Goal: Task Accomplishment & Management: Complete application form

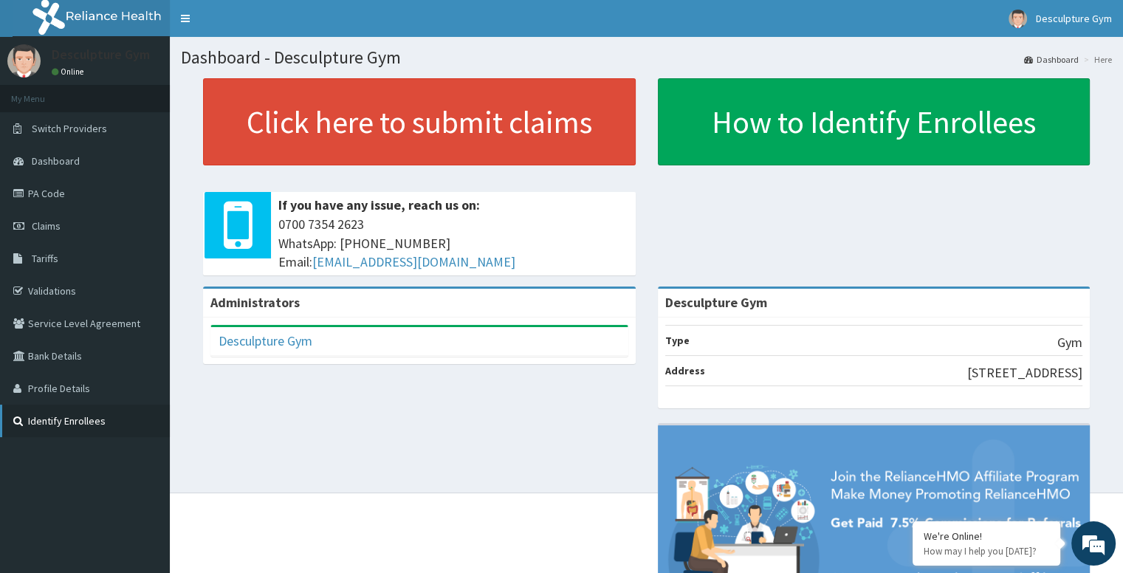
click at [76, 423] on link "Identify Enrollees" at bounding box center [85, 421] width 170 height 32
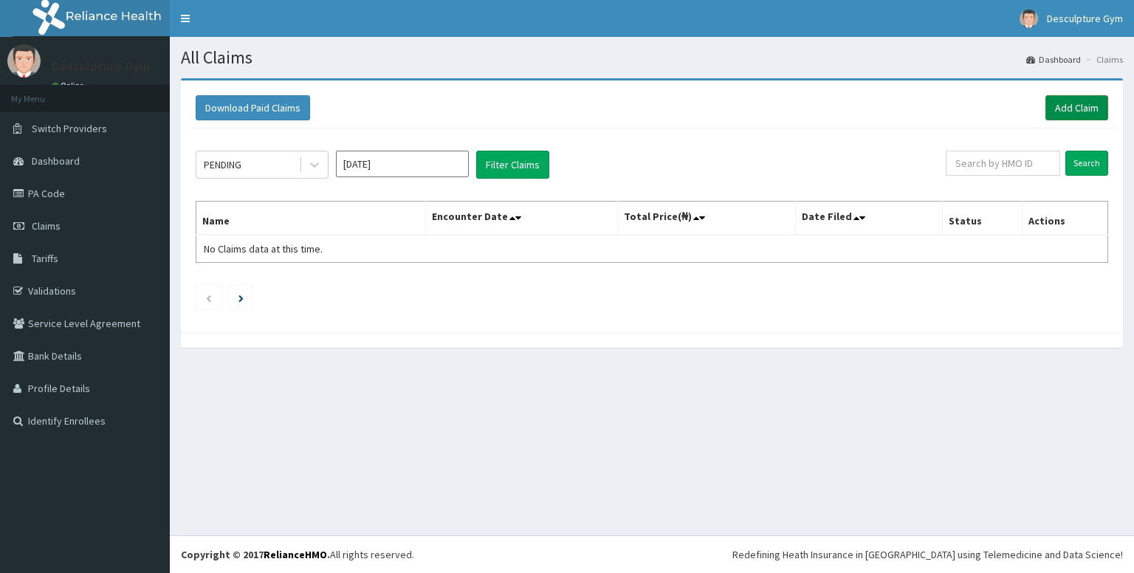
click at [1061, 109] on link "Add Claim" at bounding box center [1077, 107] width 63 height 25
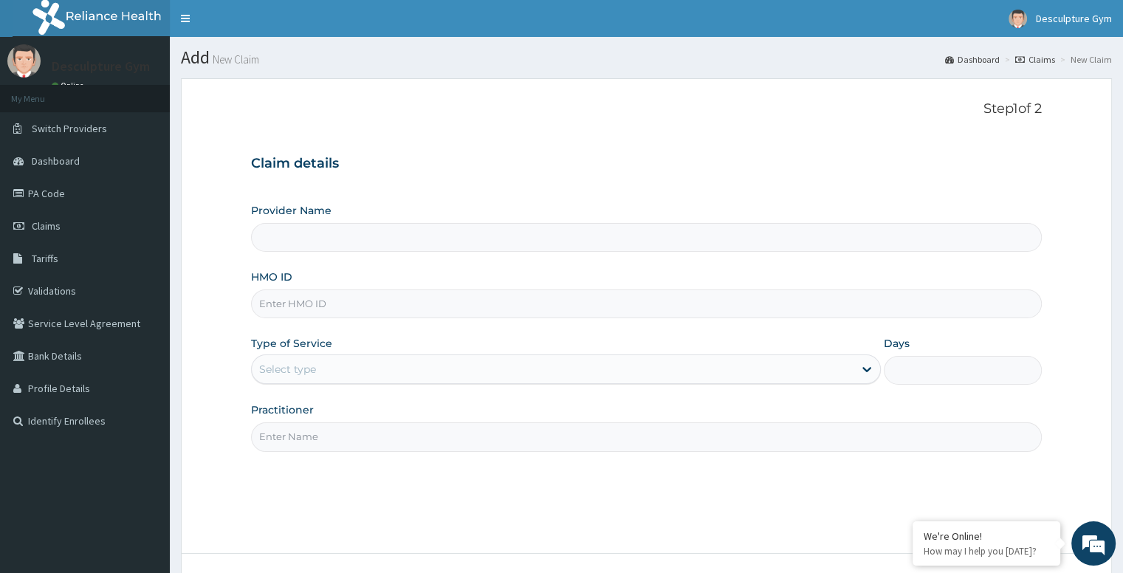
type input "Desculpture Gym"
type input "1"
click at [287, 306] on input "HMO ID" at bounding box center [646, 303] width 790 height 29
type input "AOM/10080/A"
click at [446, 438] on input "Practitioner" at bounding box center [646, 436] width 790 height 29
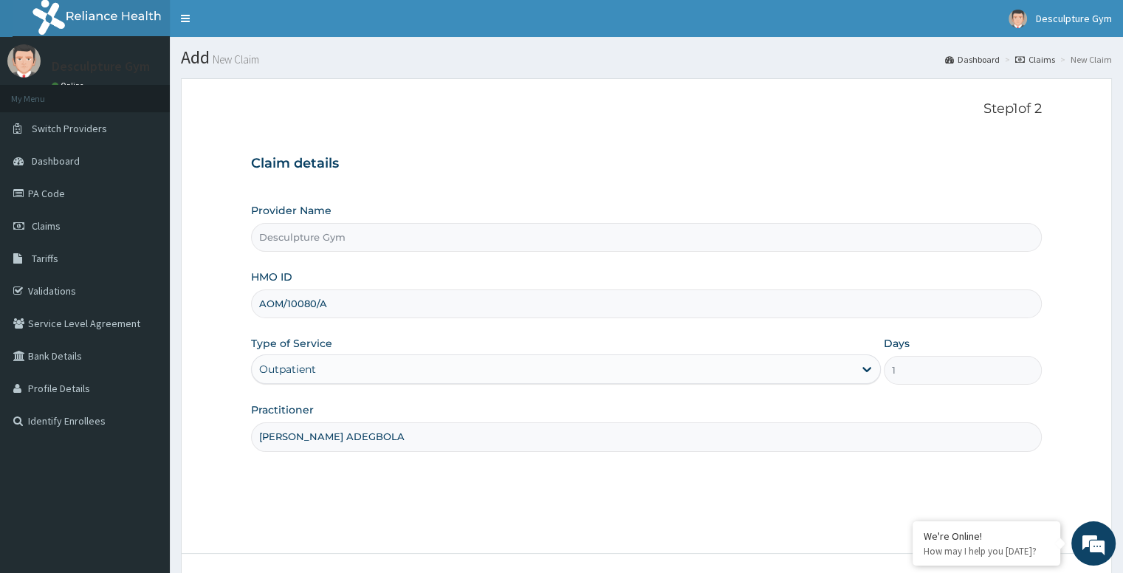
type input "RAZAQ RAZAQ ADEGBOLA"
click at [321, 374] on div "Outpatient" at bounding box center [566, 369] width 630 height 30
click at [866, 367] on div "Outpatient" at bounding box center [566, 369] width 630 height 30
click at [807, 522] on div "Step 1 of 2 Claim details Provider Name Desculpture Gym HMO ID AOM/10080/A Type…" at bounding box center [646, 316] width 790 height 430
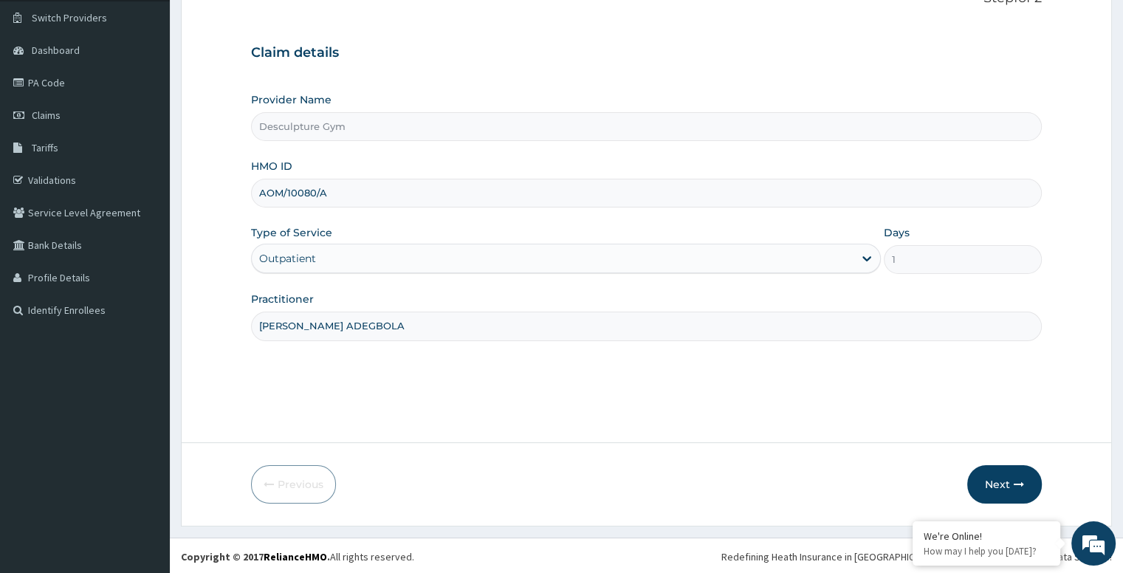
scroll to position [112, 0]
click at [1007, 479] on button "Next" at bounding box center [1004, 483] width 75 height 38
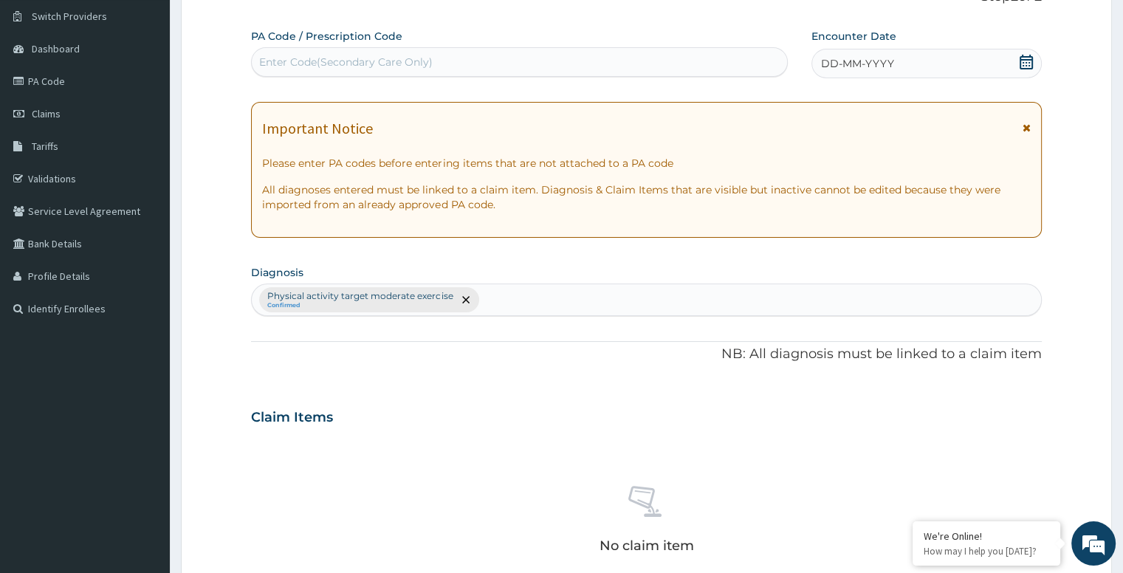
click at [290, 47] on div "Enter Code(Secondary Care Only)" at bounding box center [519, 62] width 537 height 30
type input "AOM/10080/A"
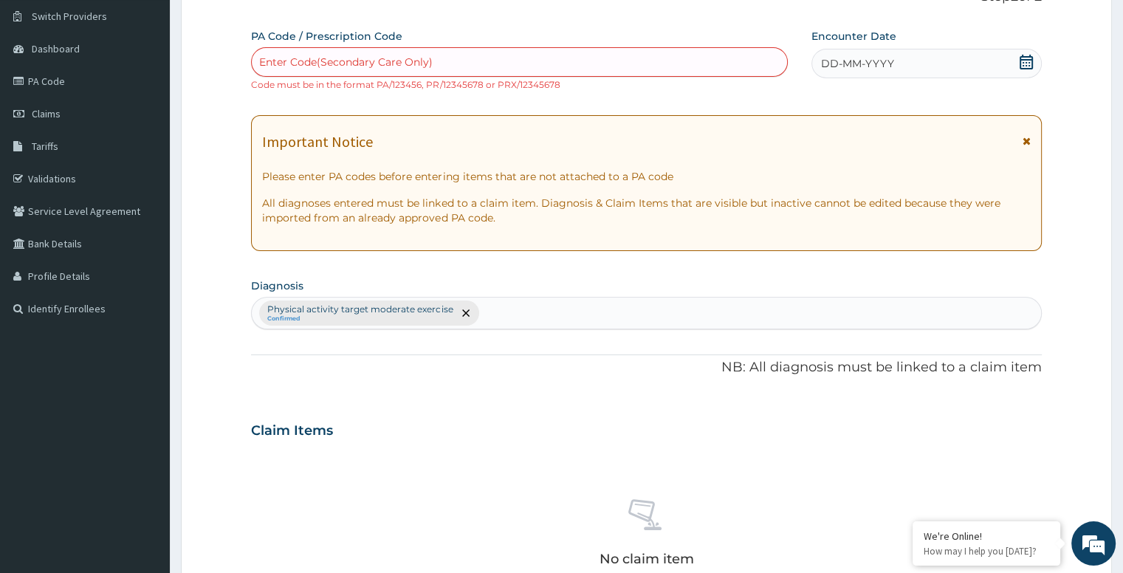
click at [839, 68] on span "DD-MM-YYYY" at bounding box center [857, 63] width 73 height 15
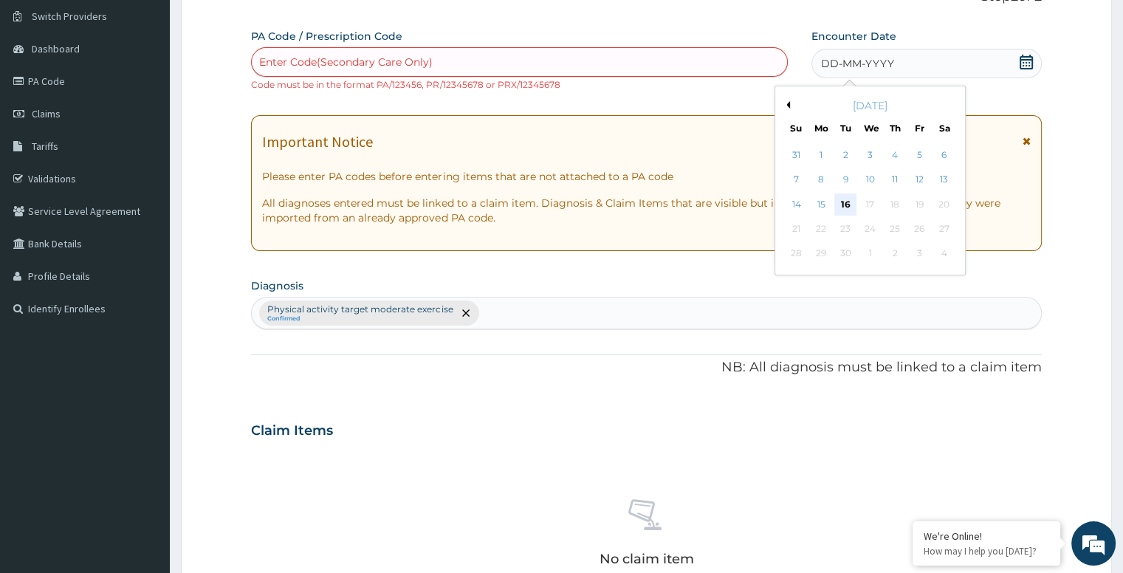
click at [837, 202] on div "16" at bounding box center [845, 204] width 22 height 22
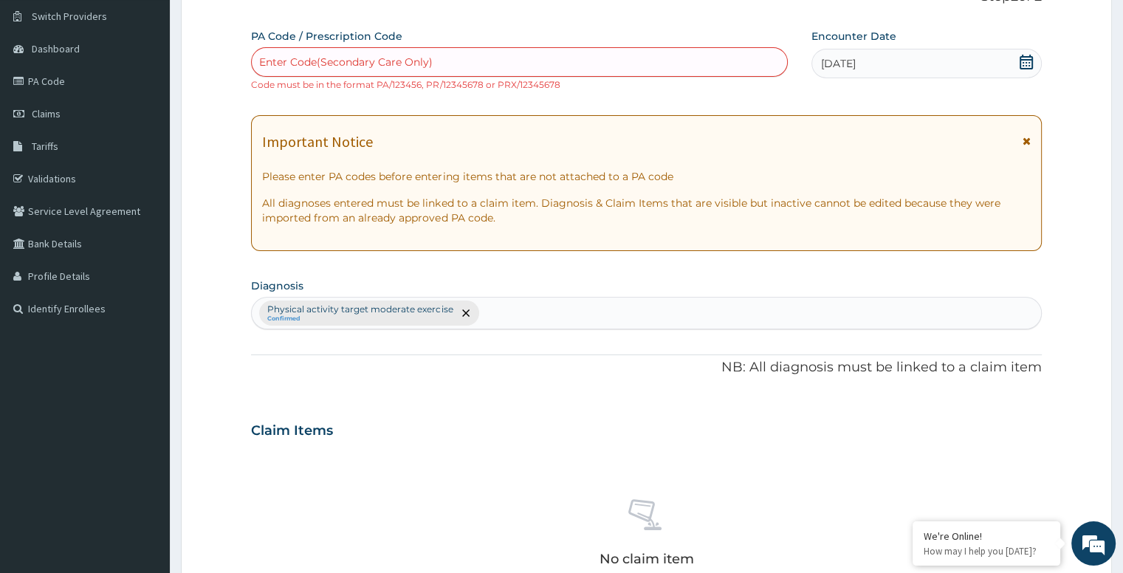
click at [1028, 137] on icon at bounding box center [1027, 141] width 8 height 10
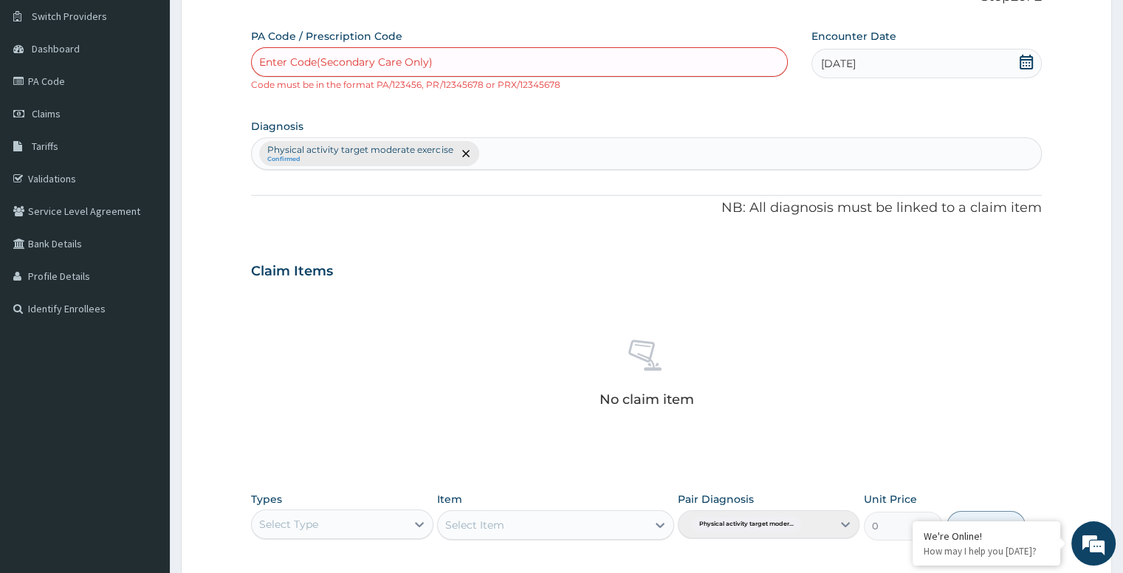
click at [435, 59] on div "Enter Code(Secondary Care Only)" at bounding box center [519, 62] width 535 height 24
click at [215, 37] on form "Step 2 of 2 PA Code / Prescription Code Enter Code(Secondary Care Only) Code mu…" at bounding box center [646, 361] width 931 height 791
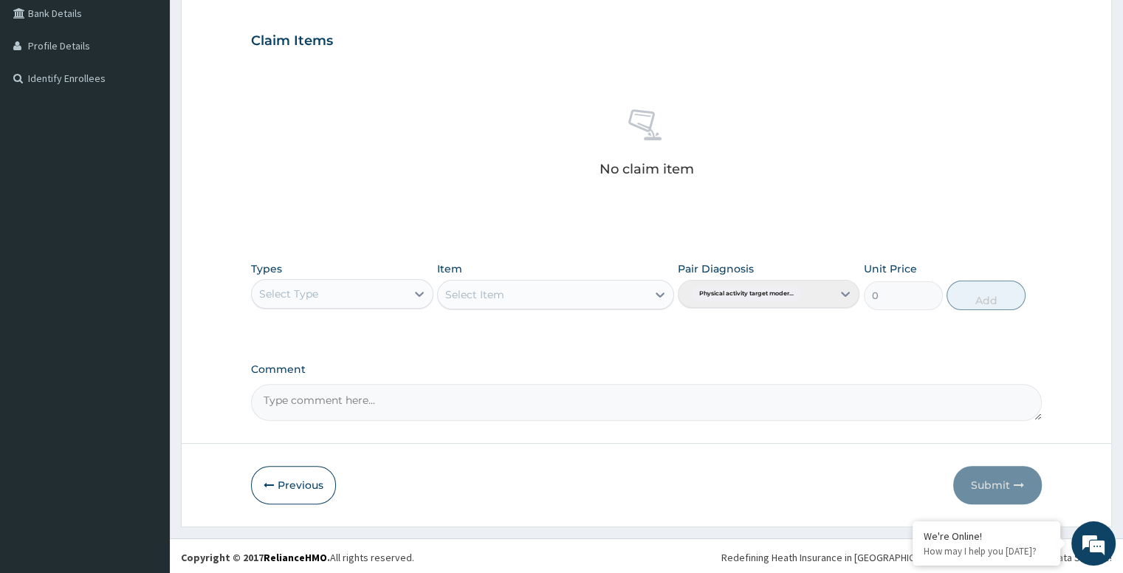
scroll to position [344, 0]
click at [416, 309] on div "Types Select Type Item Select Item Pair Diagnosis Physical activity target mode…" at bounding box center [646, 285] width 790 height 64
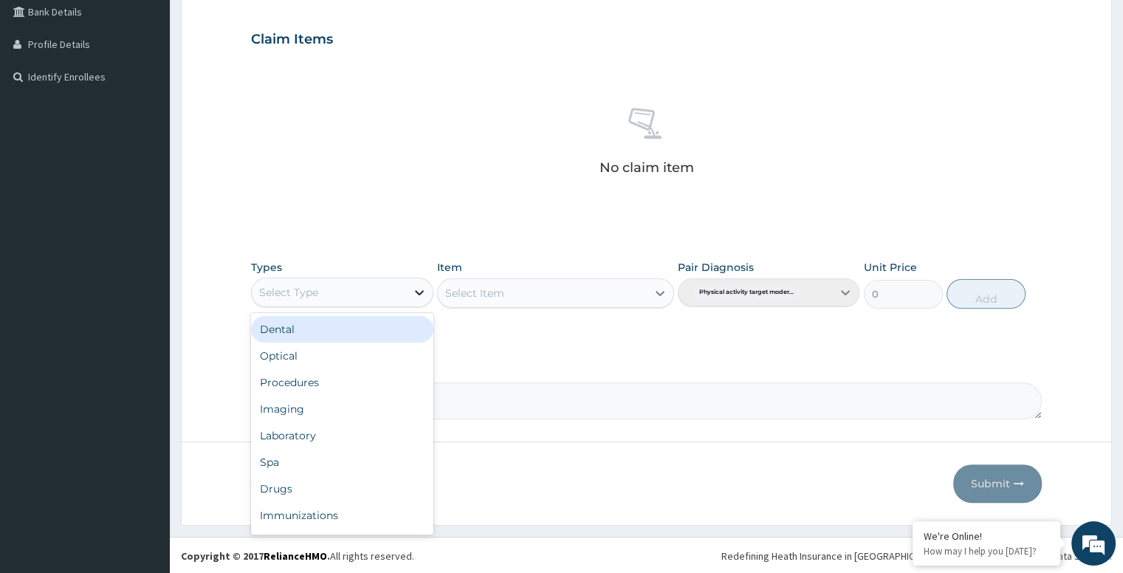
click at [411, 299] on div at bounding box center [419, 292] width 27 height 27
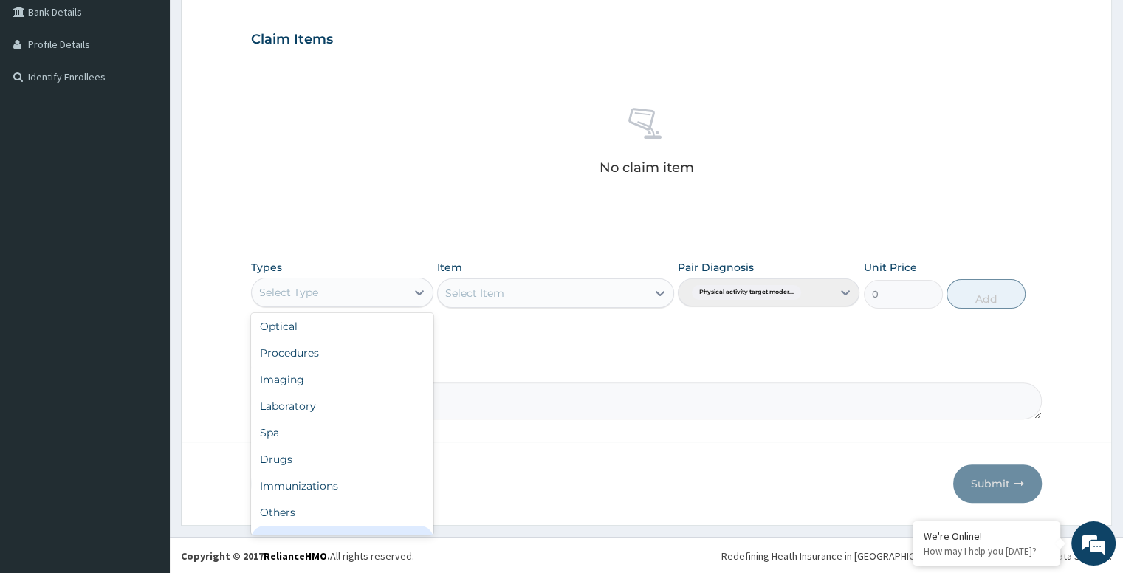
scroll to position [50, 0]
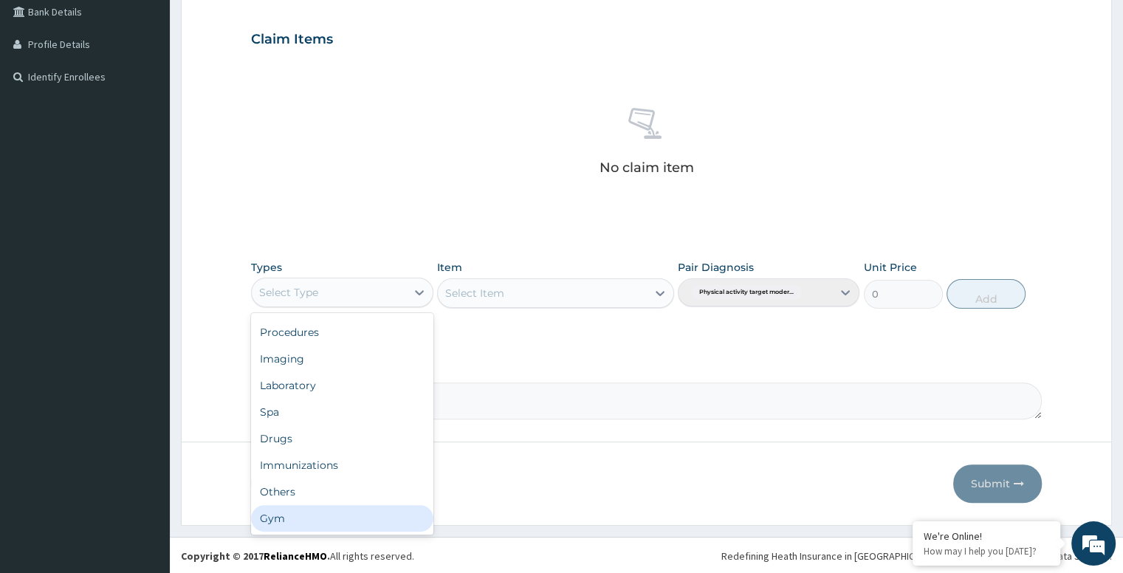
click at [353, 515] on div "Gym" at bounding box center [342, 518] width 182 height 27
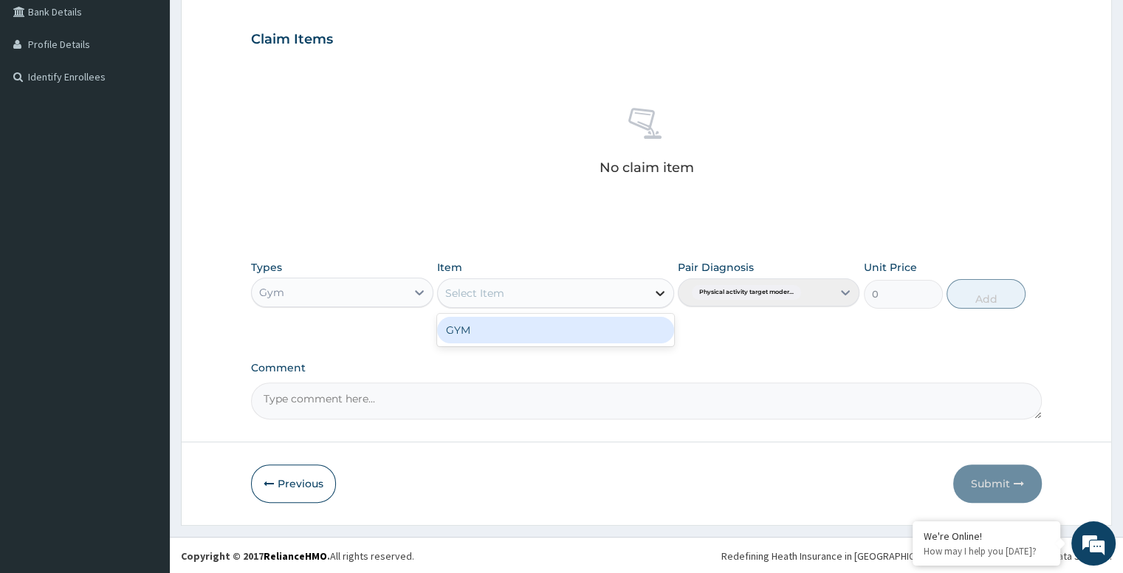
click at [647, 304] on div at bounding box center [660, 293] width 27 height 27
click at [631, 335] on div "GYM" at bounding box center [555, 330] width 237 height 27
type input "3500"
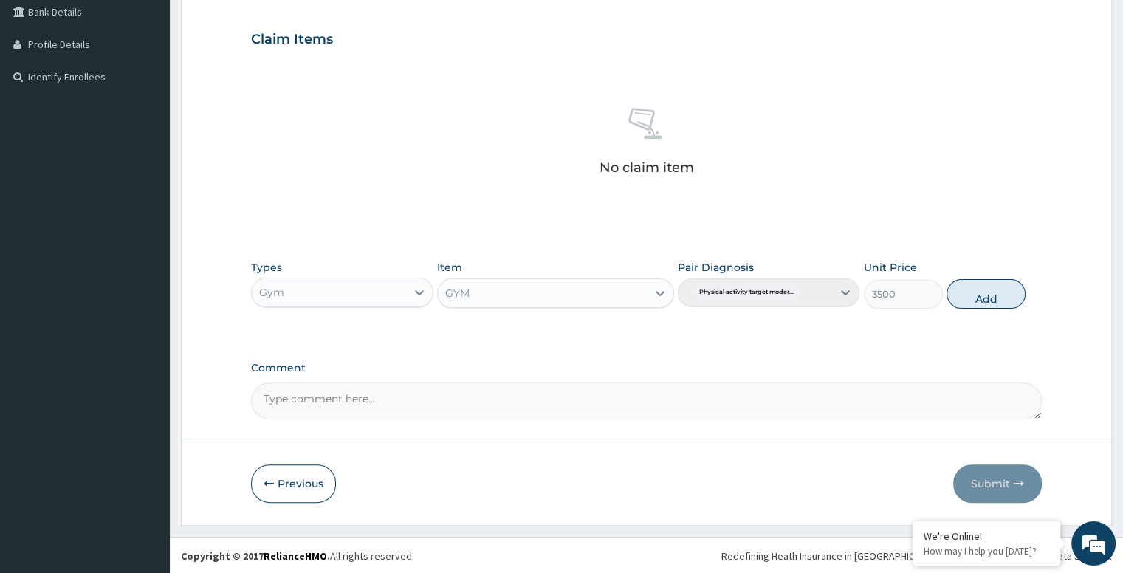
click at [883, 166] on div "No claim item" at bounding box center [646, 144] width 790 height 170
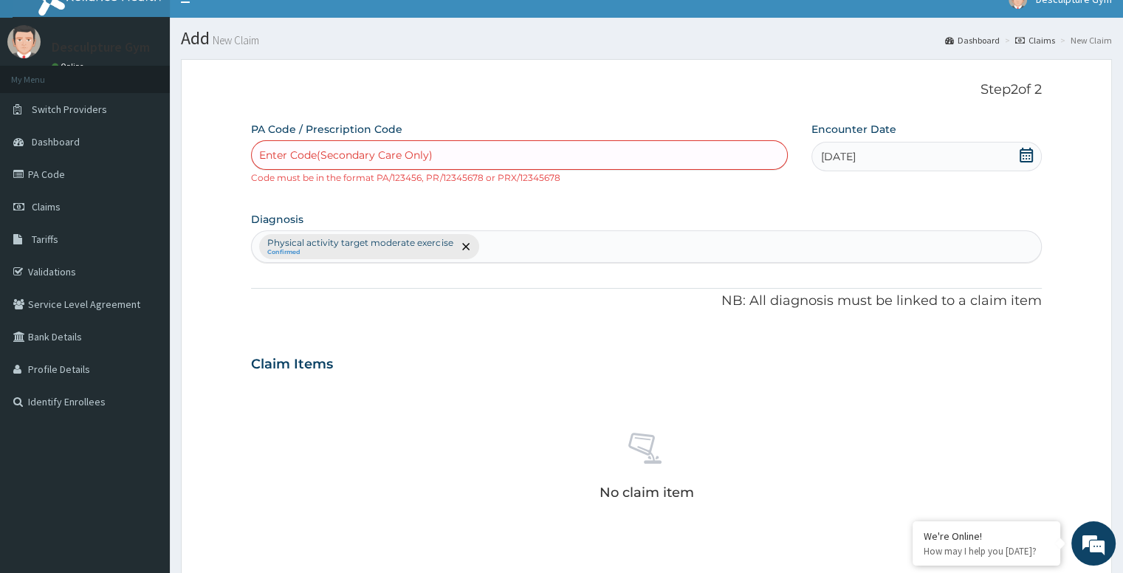
scroll to position [0, 0]
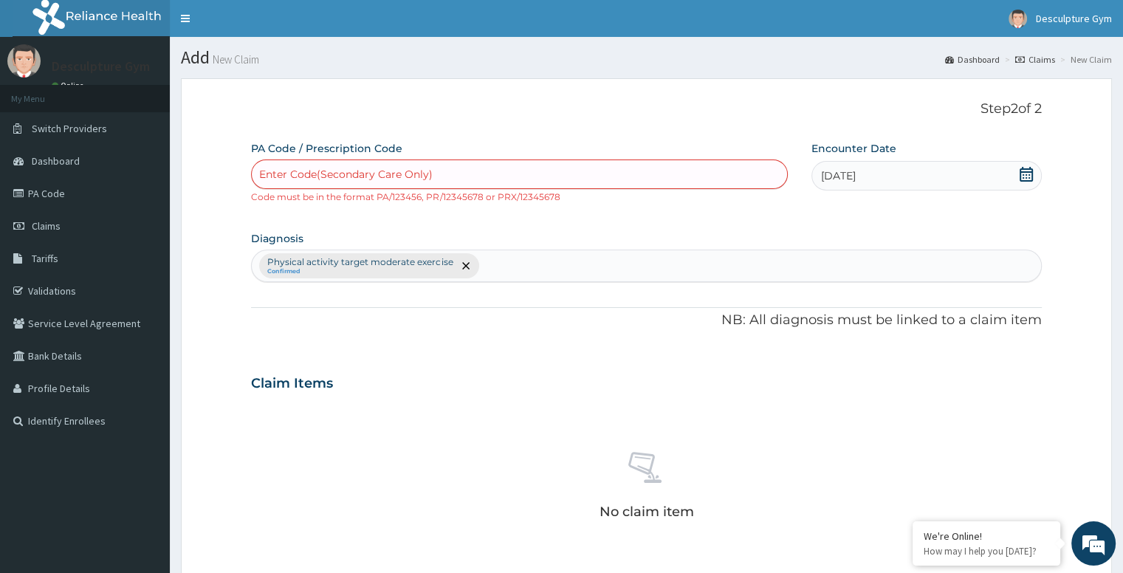
click at [504, 174] on div "Enter Code(Secondary Care Only)" at bounding box center [519, 174] width 535 height 24
click at [366, 176] on div "Enter Code(Secondary Care Only)" at bounding box center [346, 174] width 174 height 15
type input "PA/E00DA8"
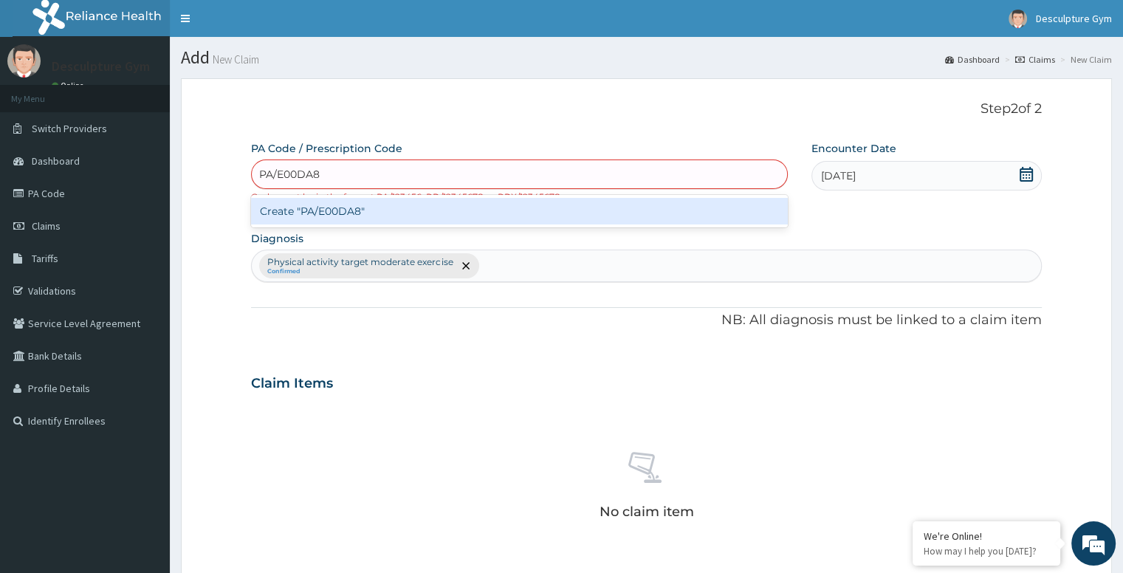
click at [459, 210] on div "Create "PA/E00DA8"" at bounding box center [519, 211] width 537 height 27
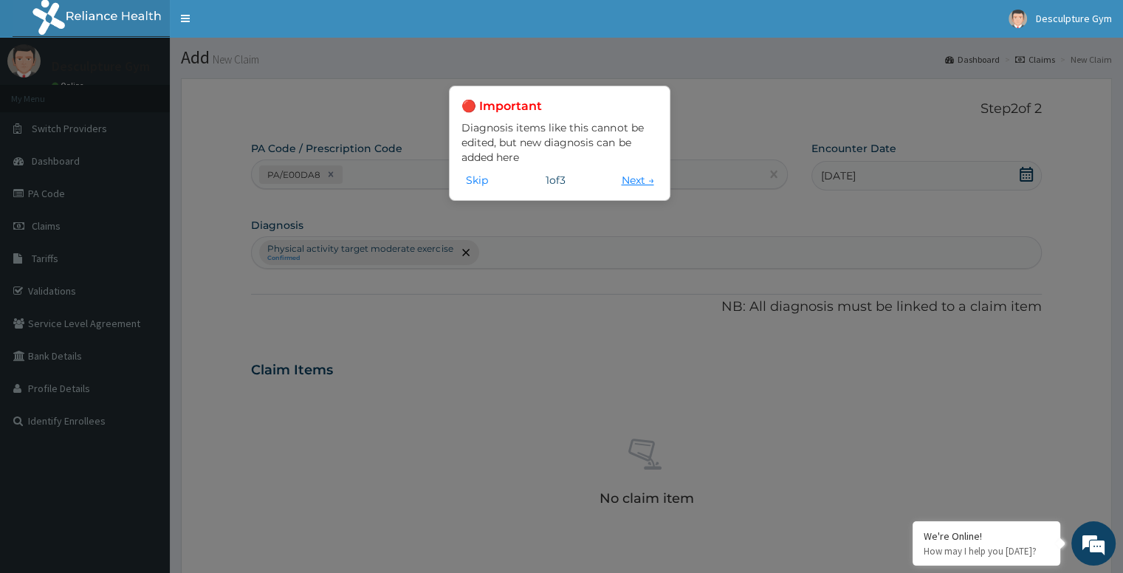
click at [648, 179] on button "Next →" at bounding box center [637, 180] width 41 height 16
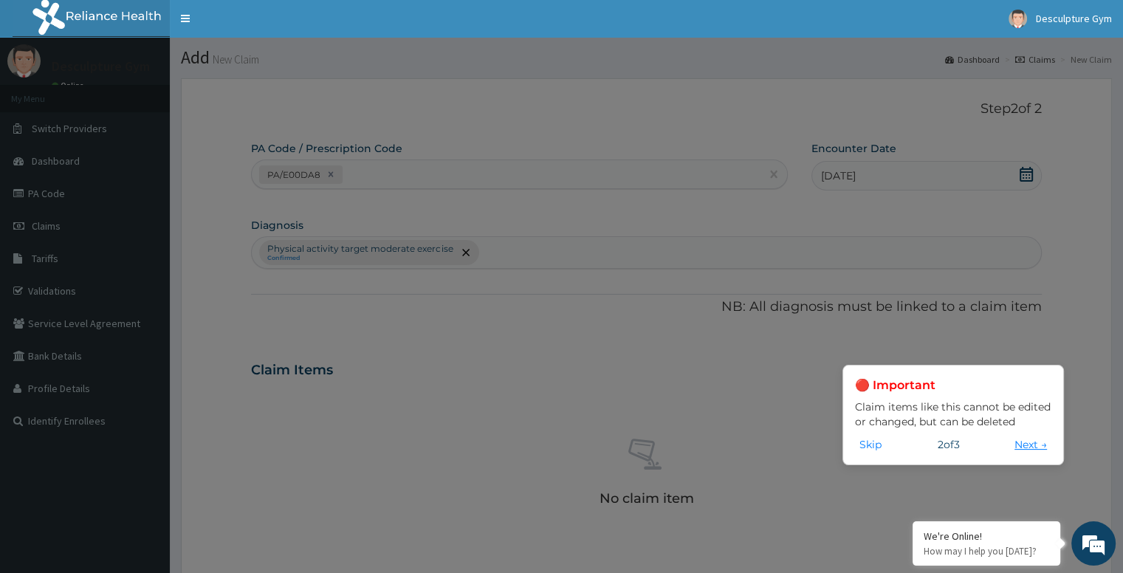
click at [1023, 448] on button "Next →" at bounding box center [1030, 444] width 41 height 16
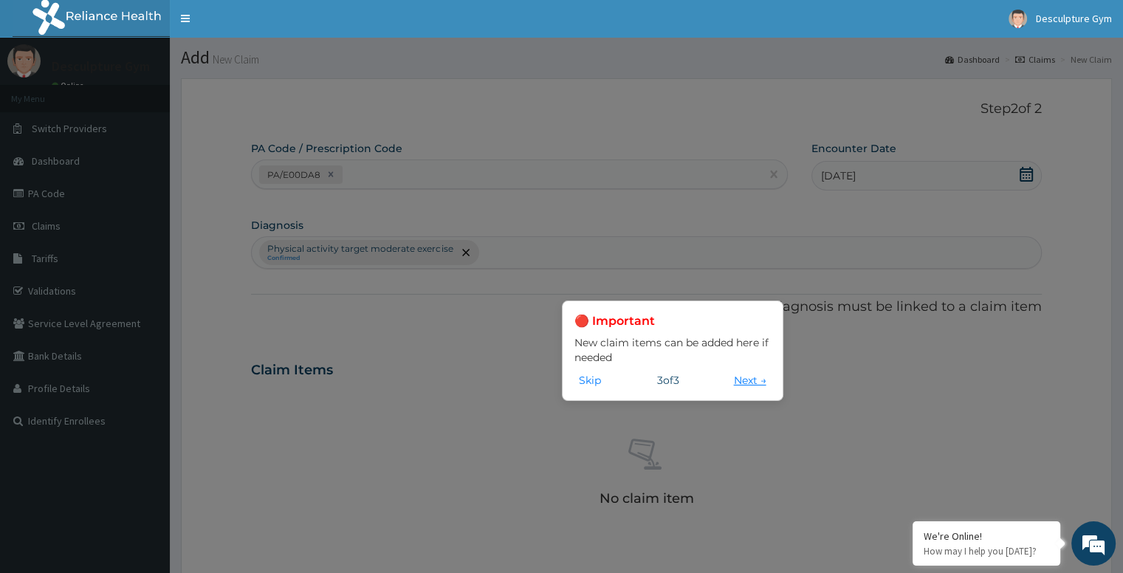
click at [739, 387] on button "Next →" at bounding box center [750, 380] width 41 height 16
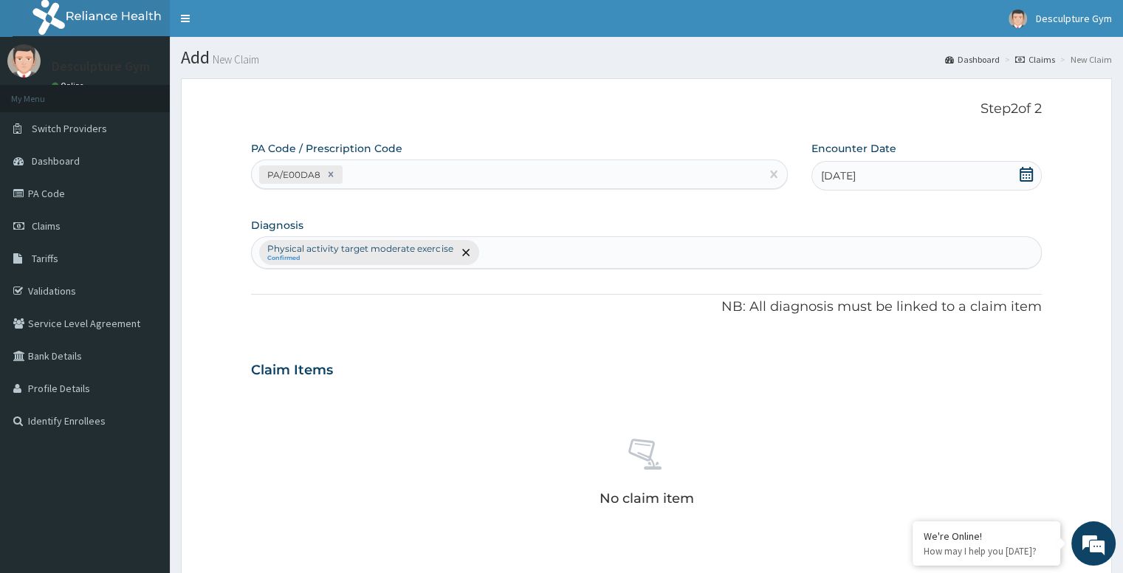
click at [833, 439] on div "No claim item" at bounding box center [646, 475] width 790 height 170
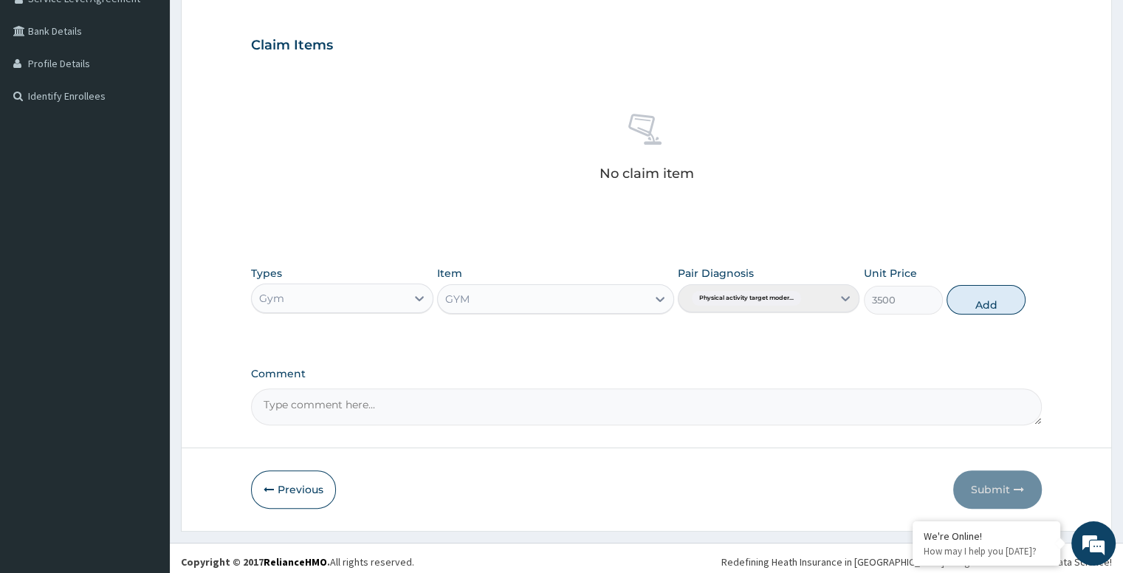
scroll to position [331, 0]
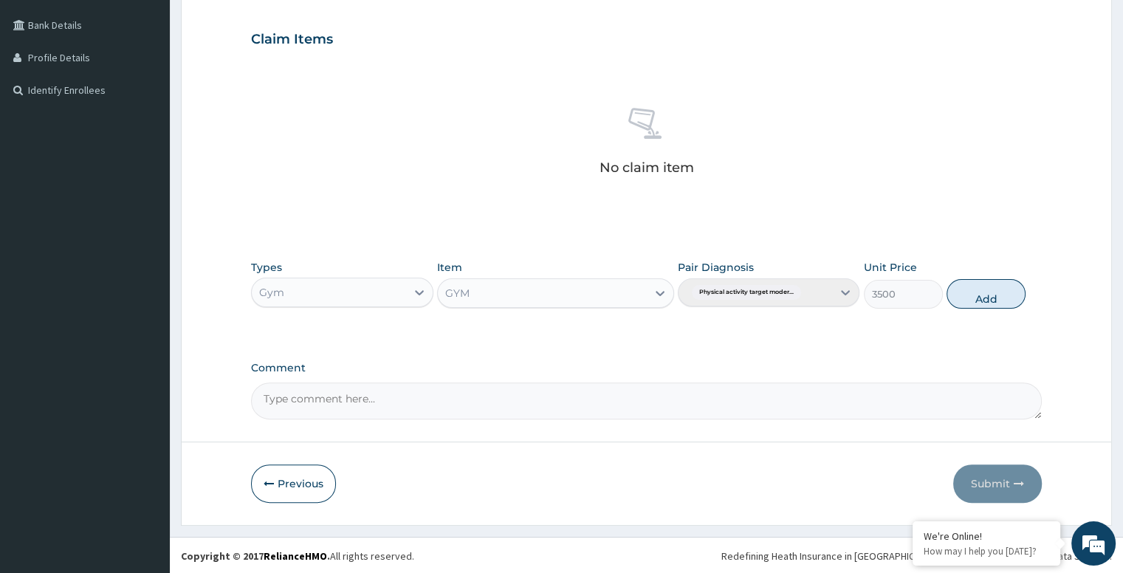
click at [619, 109] on div "No claim item" at bounding box center [646, 144] width 790 height 170
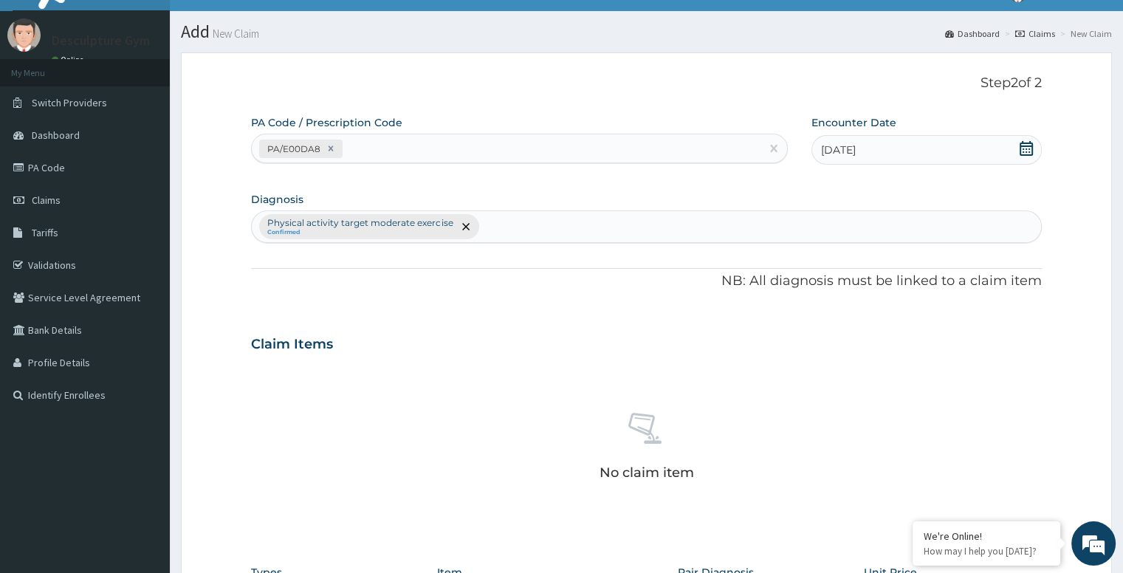
scroll to position [0, 0]
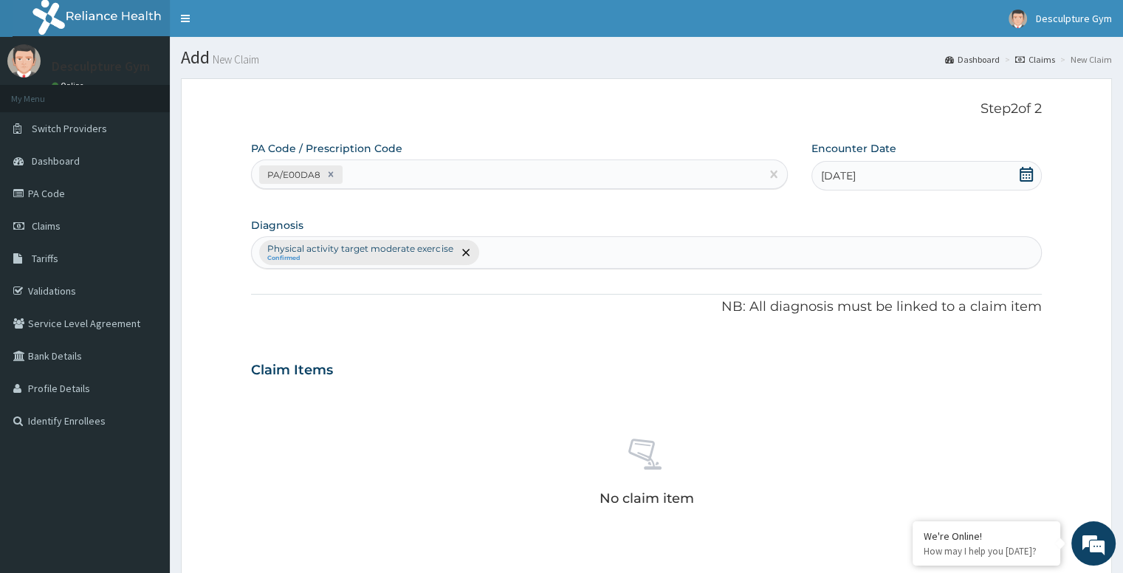
click at [899, 187] on div "[DATE]" at bounding box center [927, 176] width 230 height 30
click at [837, 326] on div "16" at bounding box center [845, 317] width 22 height 22
click at [848, 407] on div "No claim item" at bounding box center [646, 475] width 790 height 170
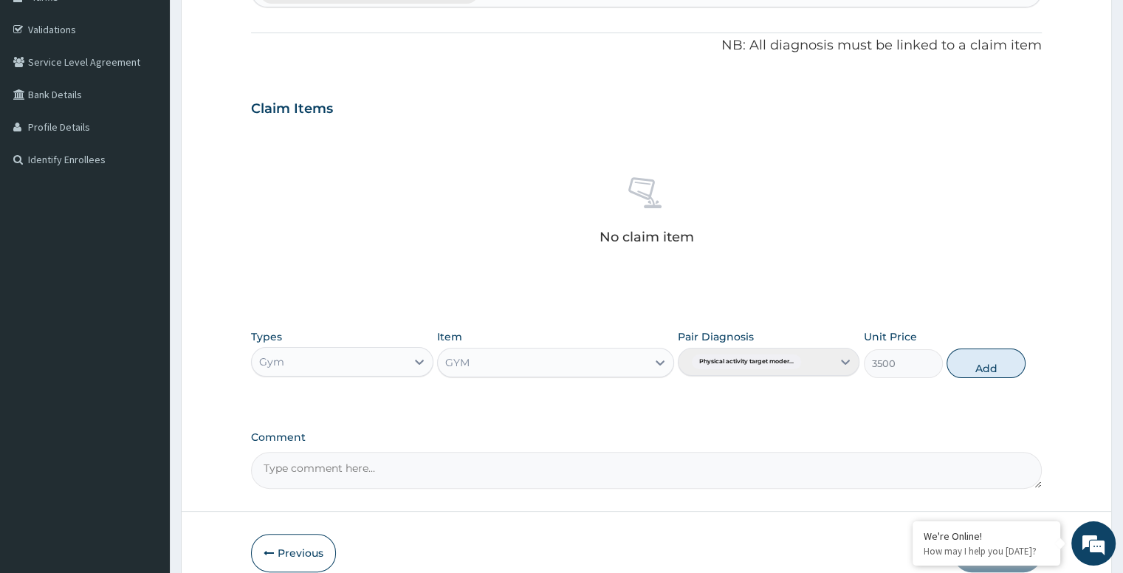
scroll to position [266, 0]
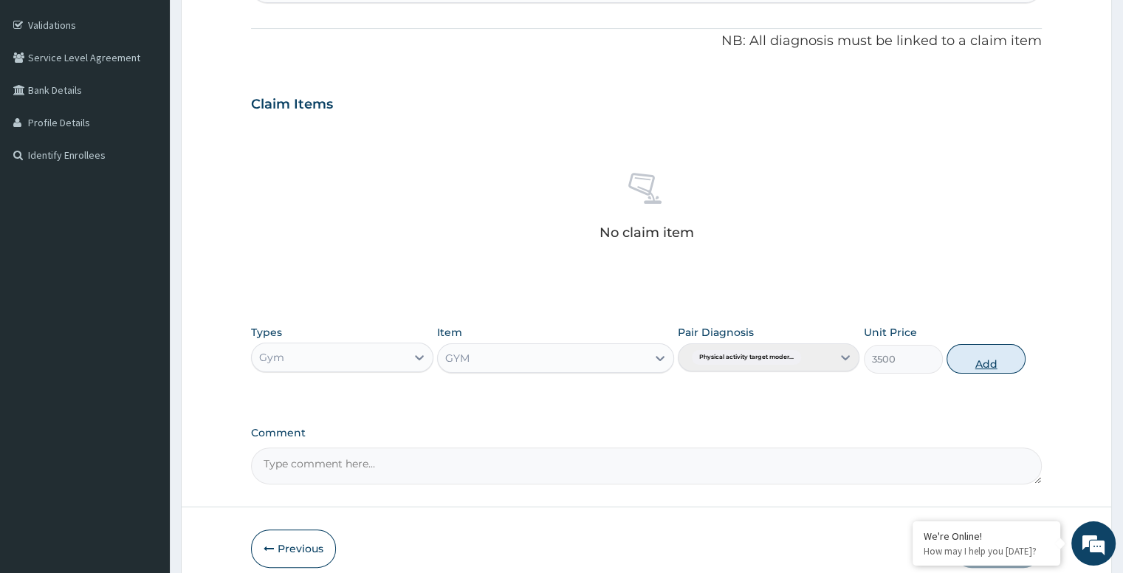
click at [966, 361] on button "Add" at bounding box center [986, 359] width 79 height 30
type input "0"
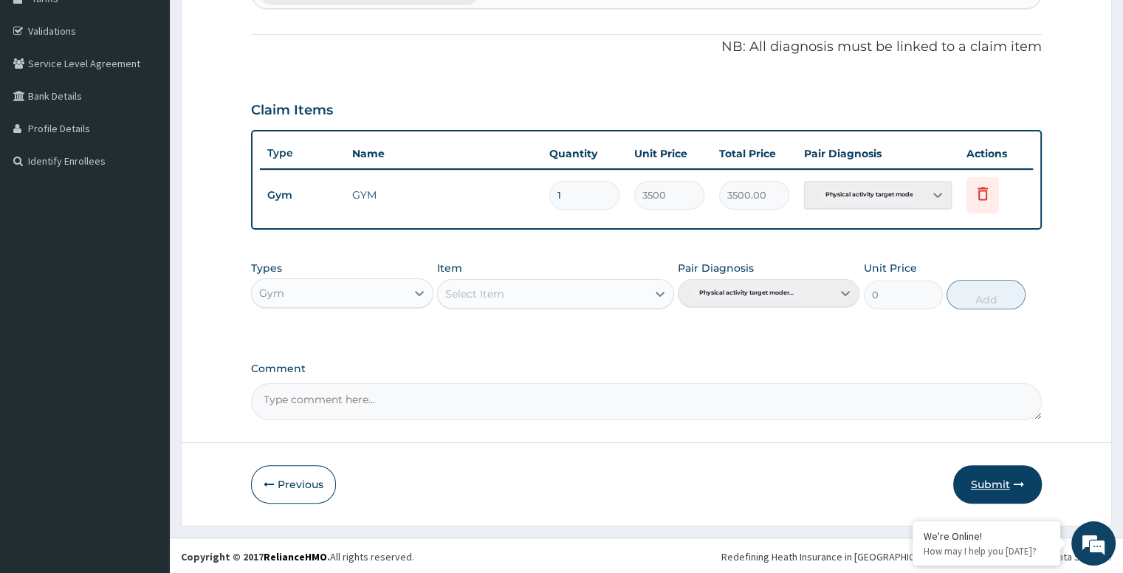
click at [998, 468] on button "Submit" at bounding box center [997, 484] width 89 height 38
